Goal: Transaction & Acquisition: Purchase product/service

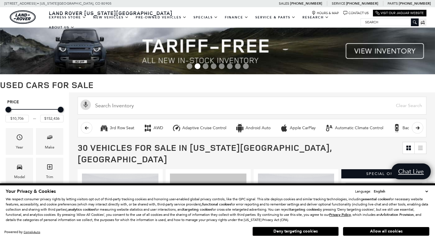
click at [428, 193] on select "English Spanish / Español English / United Kingdom Korean / 한국어 Vietnamese / Ti…" at bounding box center [401, 191] width 57 height 6
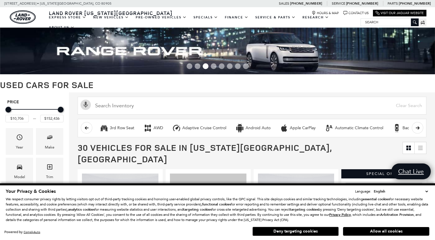
click at [360, 95] on div "Activate Voice Search Clear Search" at bounding box center [252, 104] width 366 height 25
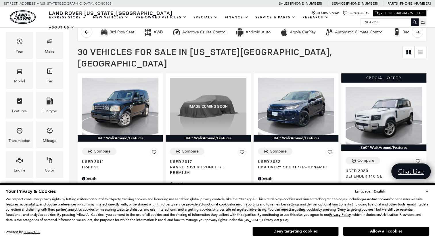
scroll to position [100, 0]
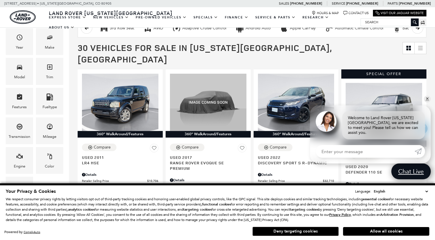
click at [305, 233] on button "Deny targeting cookies" at bounding box center [296, 231] width 86 height 9
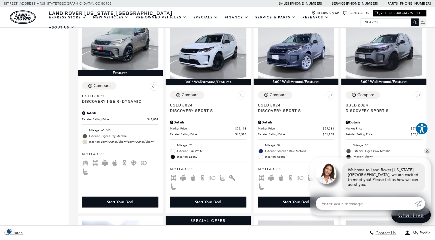
scroll to position [384, 0]
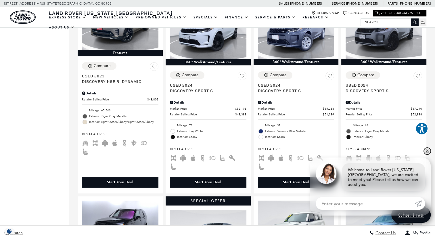
click at [429, 155] on link "✕" at bounding box center [427, 151] width 7 height 7
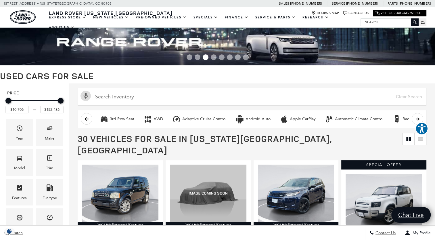
scroll to position [0, 0]
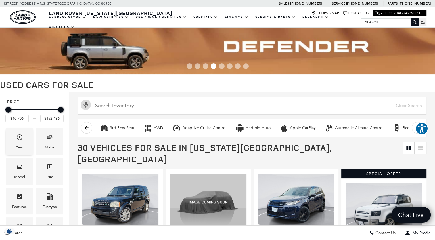
click at [21, 141] on span "Year" at bounding box center [19, 138] width 7 height 12
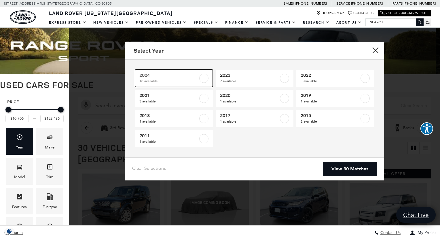
click at [205, 77] on label at bounding box center [203, 78] width 9 height 9
type input "$35,148"
checkbox input "true"
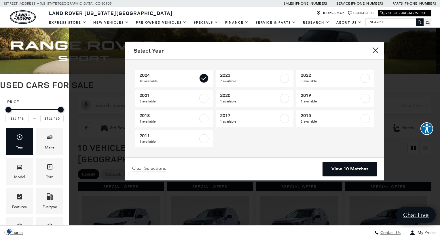
click at [342, 170] on link "View 10 Matches" at bounding box center [350, 169] width 54 height 14
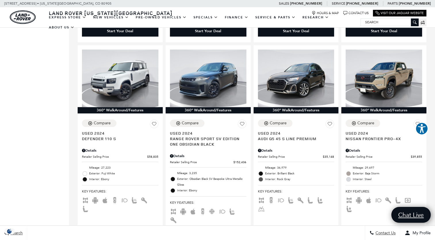
scroll to position [336, 0]
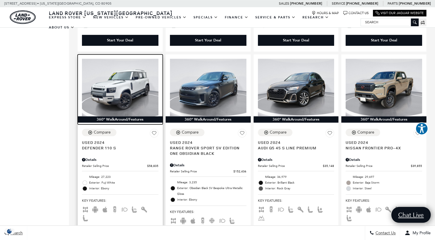
click at [117, 87] on img at bounding box center [120, 87] width 77 height 57
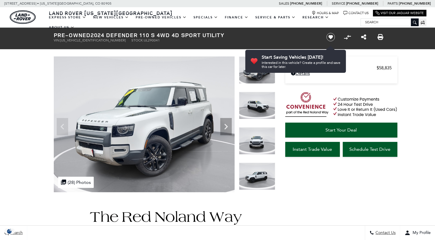
click at [256, 103] on img at bounding box center [257, 105] width 36 height 27
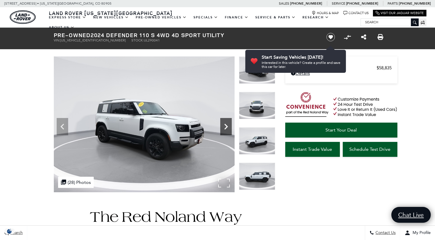
click at [224, 127] on icon "Next" at bounding box center [226, 127] width 12 height 12
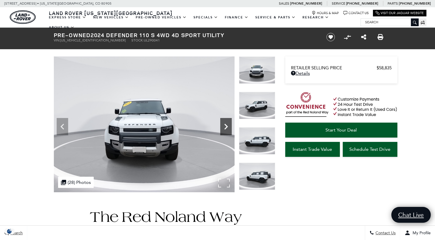
click at [224, 127] on icon "Next" at bounding box center [226, 127] width 12 height 12
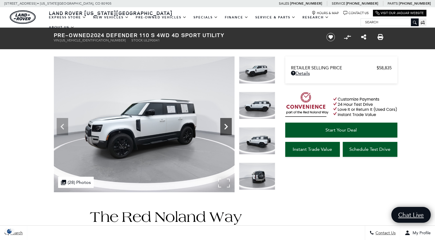
click at [224, 127] on icon "Next" at bounding box center [226, 127] width 12 height 12
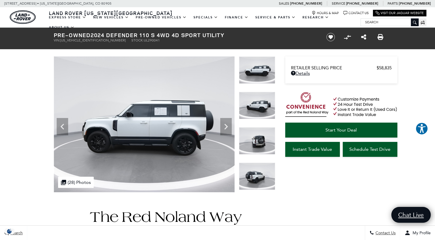
click at [256, 141] on img at bounding box center [257, 140] width 36 height 27
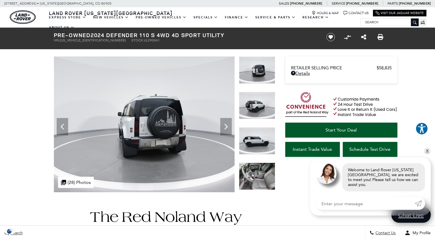
click at [258, 106] on img at bounding box center [257, 105] width 36 height 27
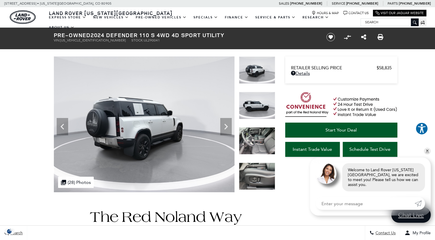
click at [259, 106] on img at bounding box center [257, 105] width 36 height 27
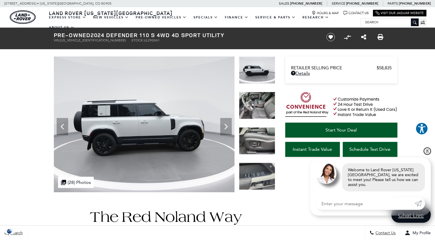
click at [429, 155] on link "✕" at bounding box center [427, 151] width 7 height 7
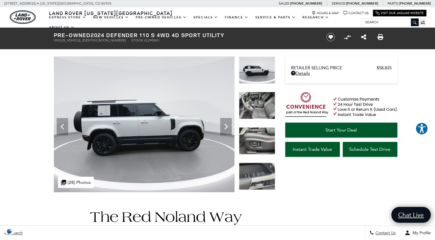
click at [265, 111] on img at bounding box center [257, 105] width 36 height 27
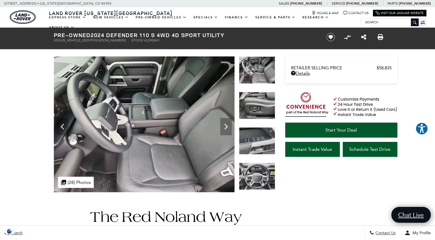
click at [256, 142] on img at bounding box center [257, 140] width 36 height 27
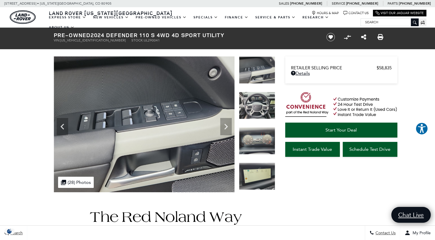
click at [257, 112] on img at bounding box center [257, 105] width 36 height 27
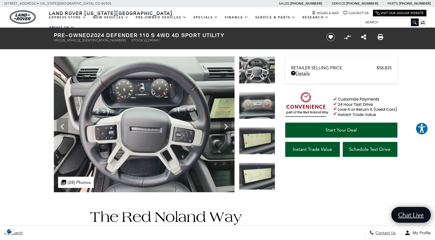
click at [260, 109] on img at bounding box center [257, 105] width 36 height 27
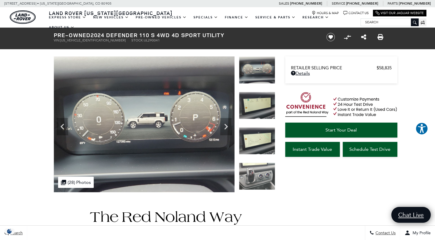
click at [256, 142] on img at bounding box center [257, 140] width 36 height 27
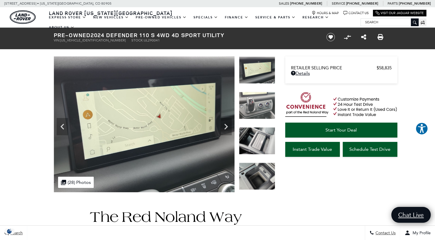
click at [261, 108] on img at bounding box center [257, 105] width 36 height 27
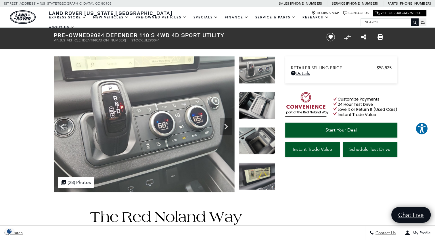
click at [259, 139] on img at bounding box center [257, 140] width 36 height 27
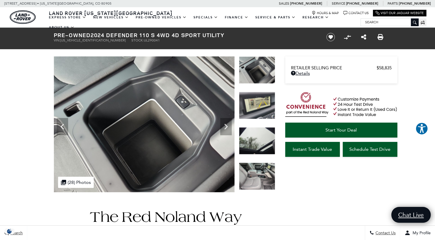
click at [258, 105] on img at bounding box center [257, 105] width 36 height 27
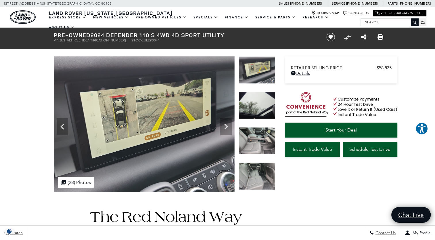
click at [253, 110] on img at bounding box center [257, 105] width 36 height 27
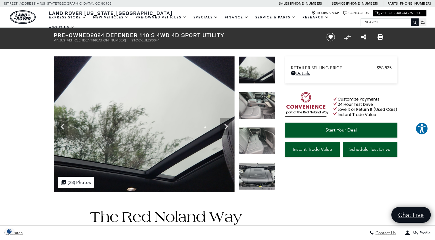
click at [261, 138] on img at bounding box center [257, 140] width 36 height 27
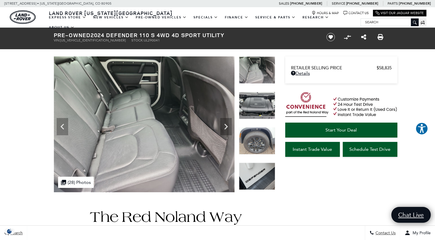
click at [259, 104] on img at bounding box center [257, 105] width 36 height 27
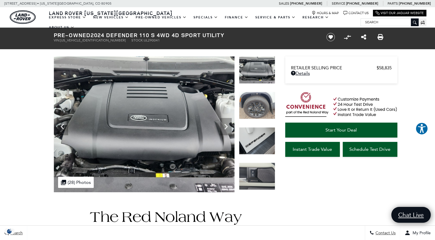
click at [259, 104] on img at bounding box center [257, 105] width 36 height 27
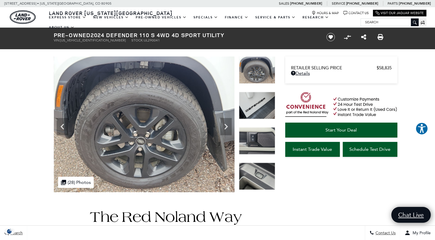
click at [259, 104] on img at bounding box center [257, 105] width 36 height 27
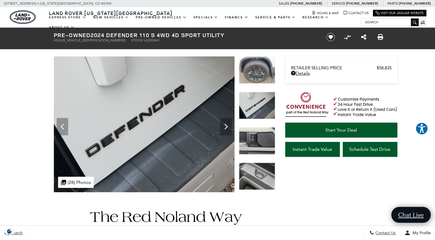
click at [263, 140] on img at bounding box center [257, 140] width 36 height 27
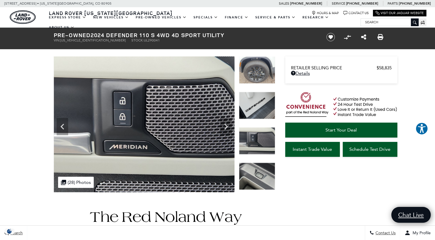
click at [256, 169] on img at bounding box center [257, 176] width 36 height 27
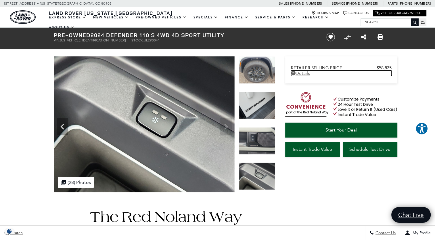
click at [300, 73] on link "Details Pre-Owned 2024 Defender 110 S 4WD 4D Sport Utility" at bounding box center [341, 72] width 101 height 5
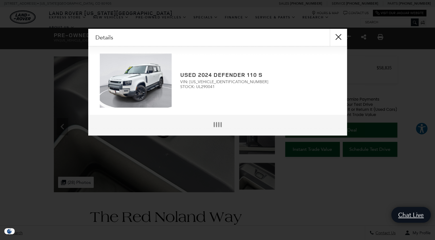
scroll to position [1, 0]
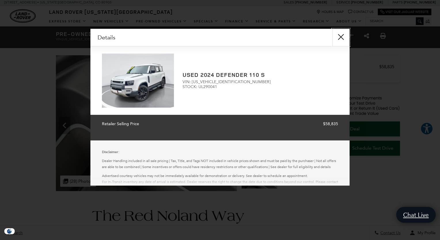
click at [340, 39] on button "close" at bounding box center [340, 37] width 17 height 17
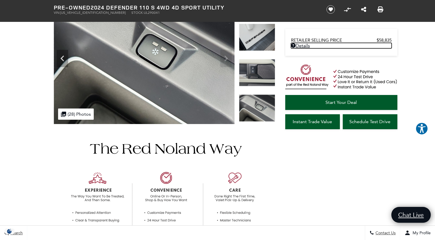
scroll to position [0, 0]
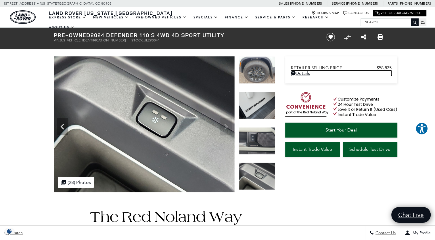
click at [251, 102] on img at bounding box center [257, 105] width 36 height 27
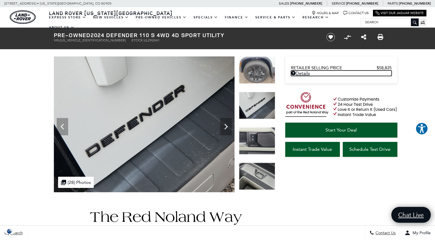
click at [258, 138] on img at bounding box center [257, 140] width 36 height 27
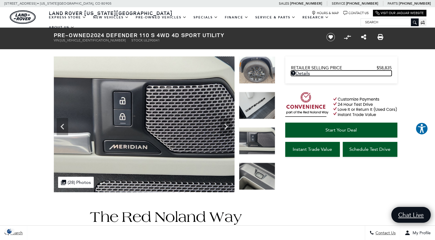
click at [261, 176] on img at bounding box center [257, 176] width 36 height 27
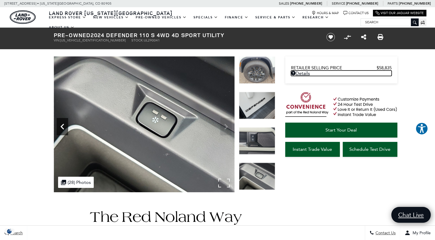
click at [60, 127] on icon "Previous" at bounding box center [63, 127] width 12 height 12
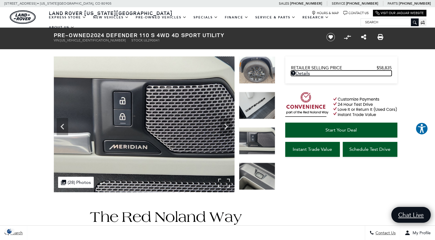
click at [75, 184] on div ".cls-1, .cls-3 { fill: #c50033; } .cls-1 { clip-rule: evenodd; } .cls-2 { clip-…" at bounding box center [76, 182] width 36 height 11
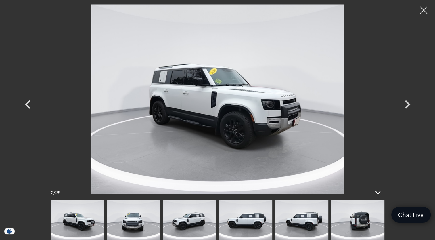
scroll to position [12, 0]
